Goal: Information Seeking & Learning: Learn about a topic

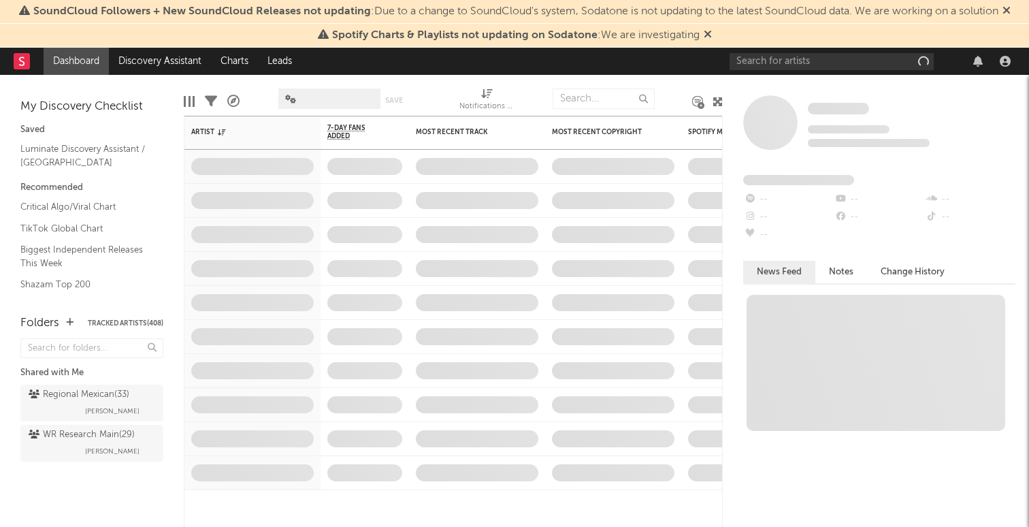
click at [677, 39] on span "Spotify Charts & Playlists not updating on Sodatone : We are investigating" at bounding box center [516, 35] width 368 height 11
click at [860, 57] on input "text" at bounding box center [832, 61] width 204 height 17
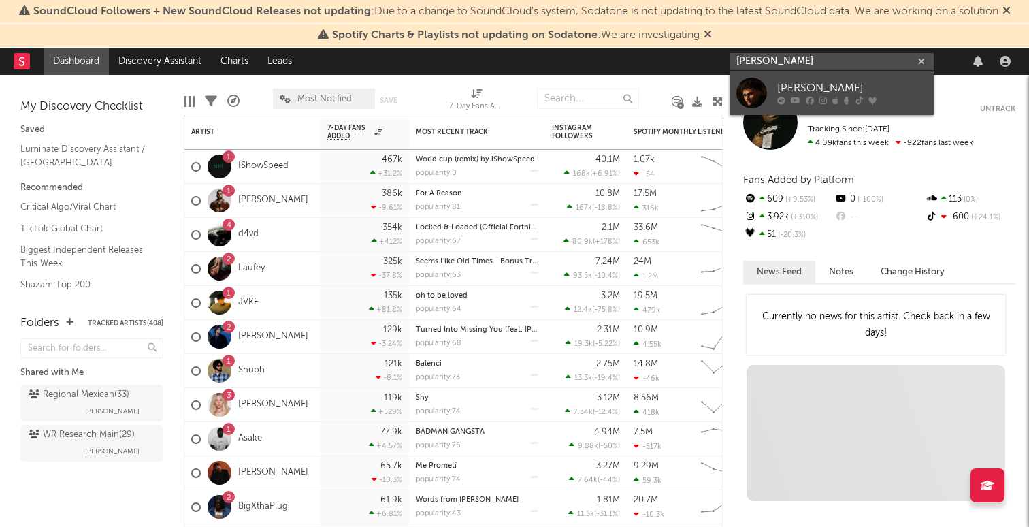
type input "[PERSON_NAME]"
click at [803, 93] on div "[PERSON_NAME]" at bounding box center [852, 88] width 150 height 16
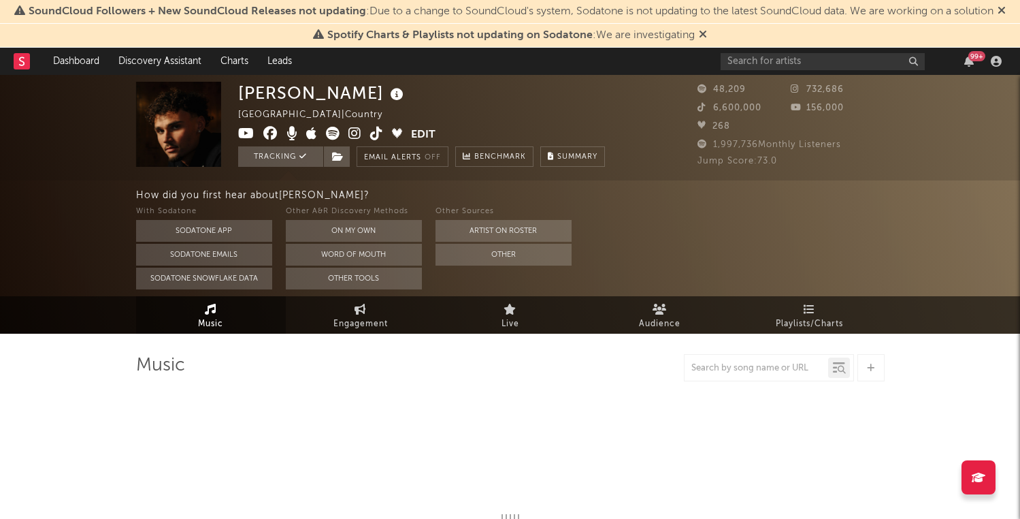
select select "6m"
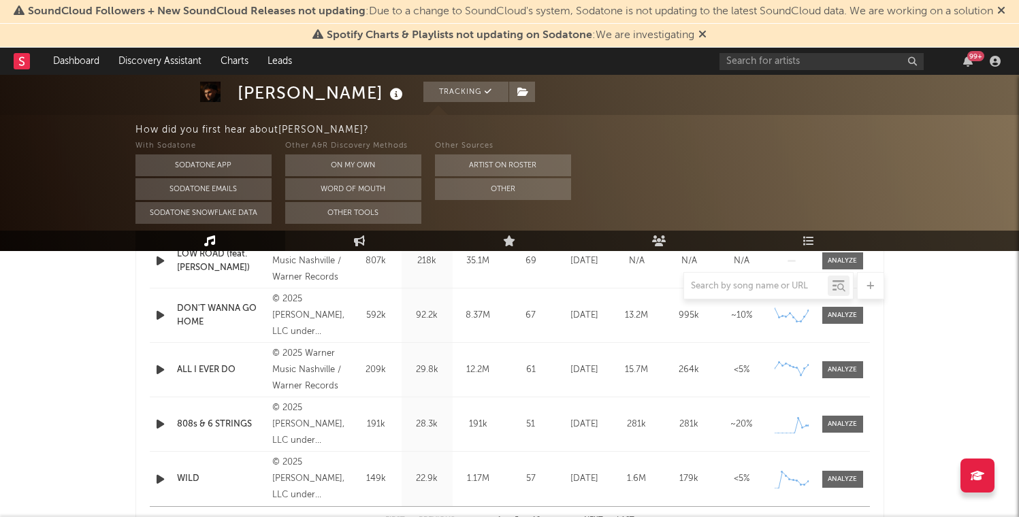
scroll to position [620, 0]
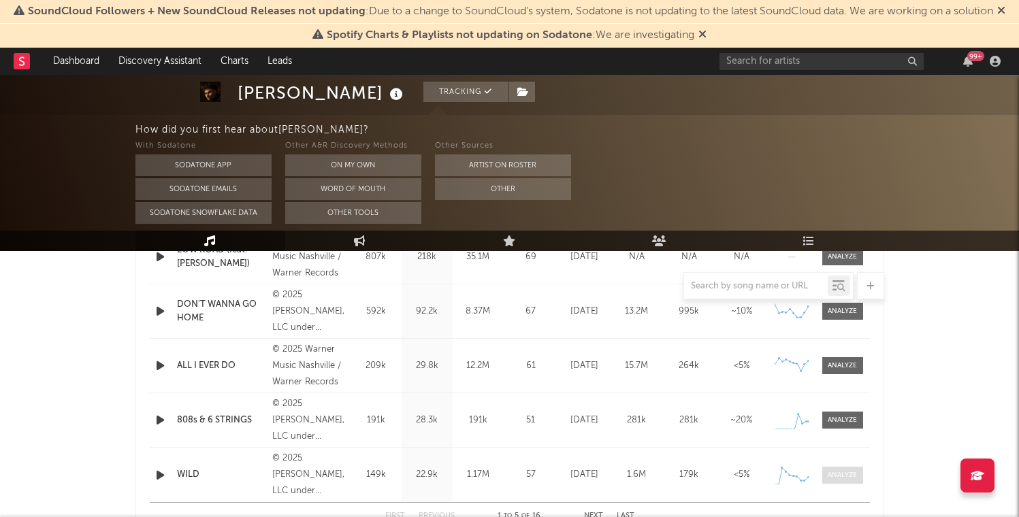
click at [857, 474] on div at bounding box center [842, 475] width 29 height 10
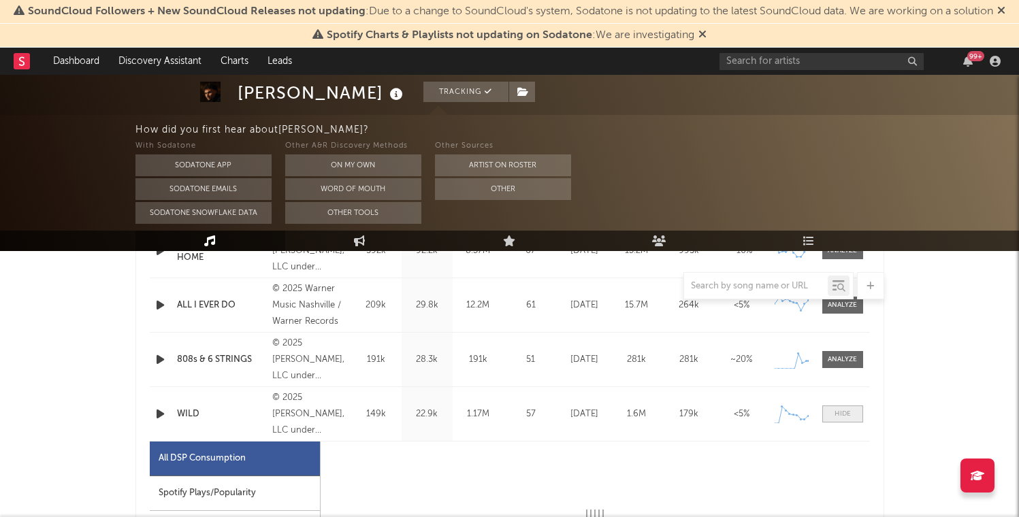
select select "1w"
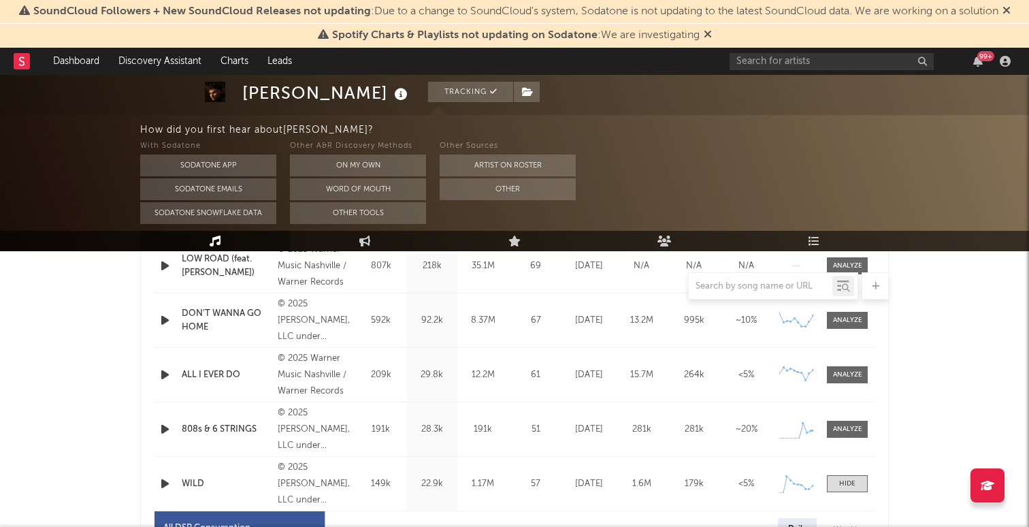
scroll to position [553, 0]
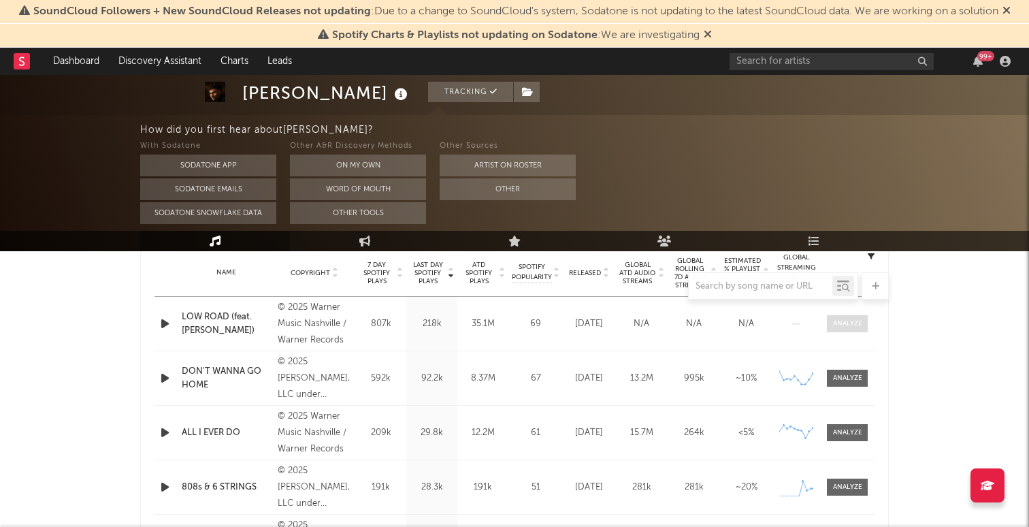
click at [849, 329] on span at bounding box center [847, 323] width 41 height 17
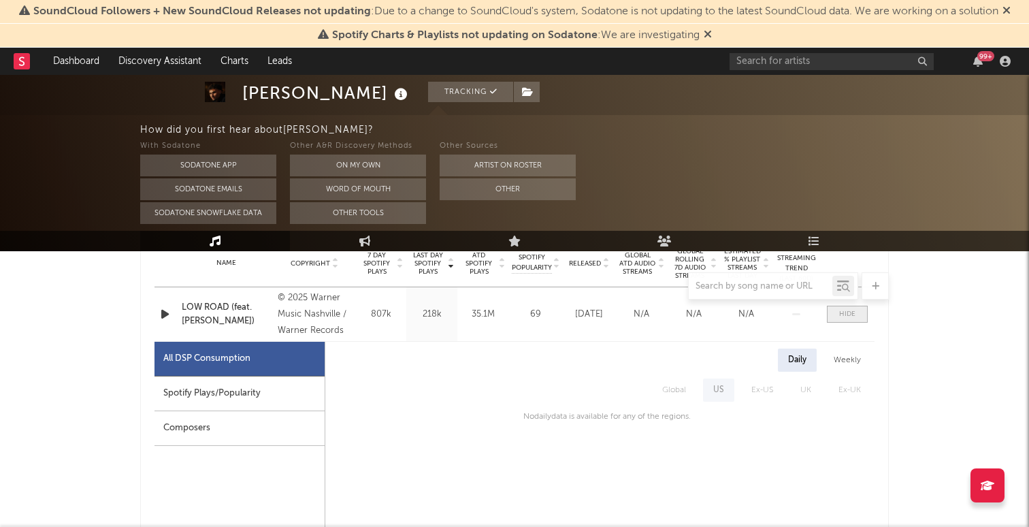
scroll to position [564, 0]
